Goal: Task Accomplishment & Management: Use online tool/utility

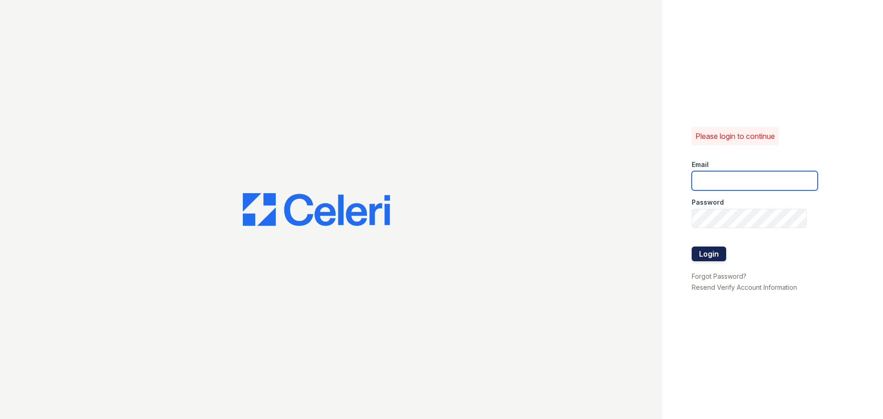
type input "enewton@samapartments.com"
click at [710, 259] on button "Login" at bounding box center [709, 253] width 34 height 15
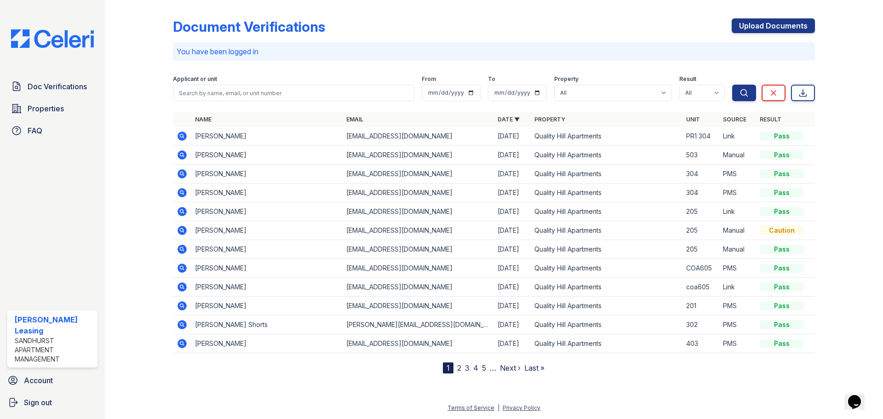
click at [184, 138] on icon at bounding box center [181, 136] width 9 height 9
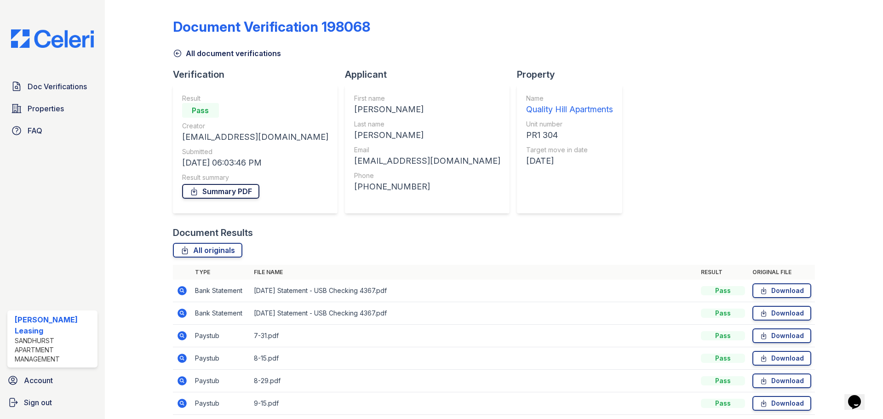
click at [216, 190] on link "Summary PDF" at bounding box center [220, 191] width 77 height 15
